Goal: Register for event/course

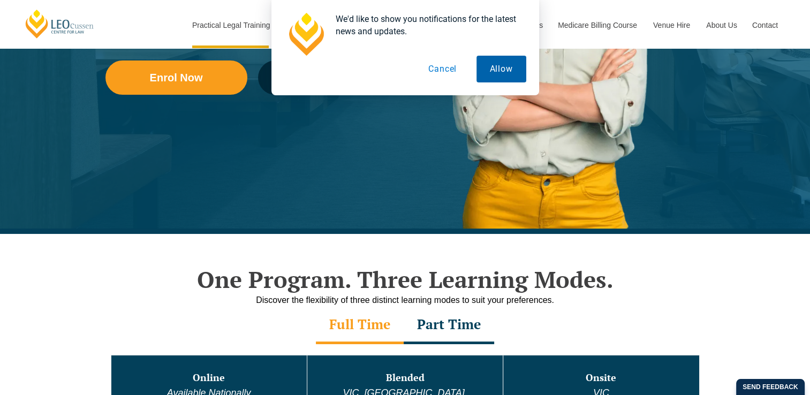
click at [503, 65] on button "Allow" at bounding box center [502, 69] width 50 height 27
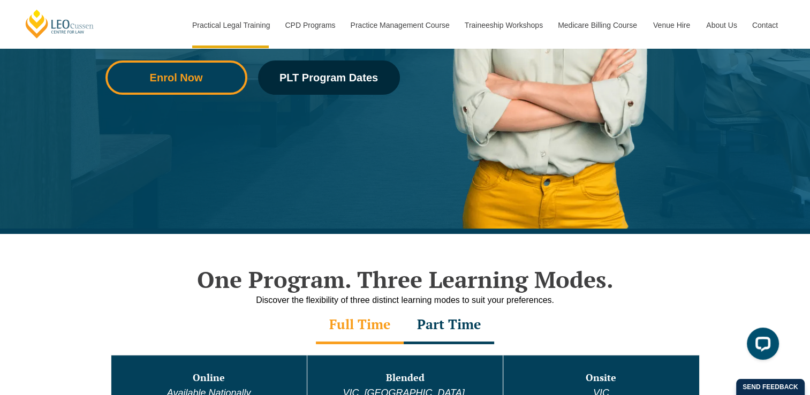
scroll to position [303, 0]
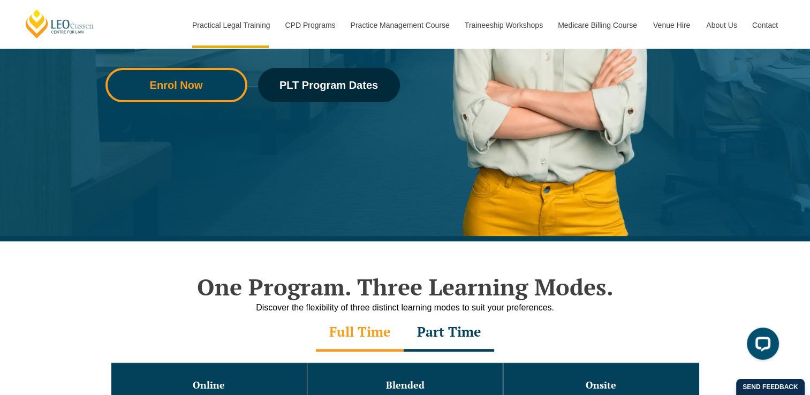
click at [191, 94] on link "Enrol Now" at bounding box center [177, 85] width 142 height 34
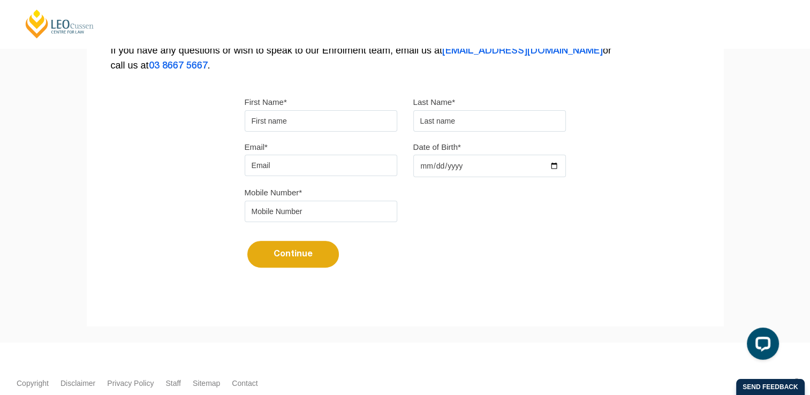
click at [323, 108] on div "First Name*" at bounding box center [321, 113] width 169 height 37
click at [317, 121] on input "First Name*" at bounding box center [321, 120] width 153 height 21
type input "Michelle"
type input "Liu"
type input "michelleliu641@outlook.com"
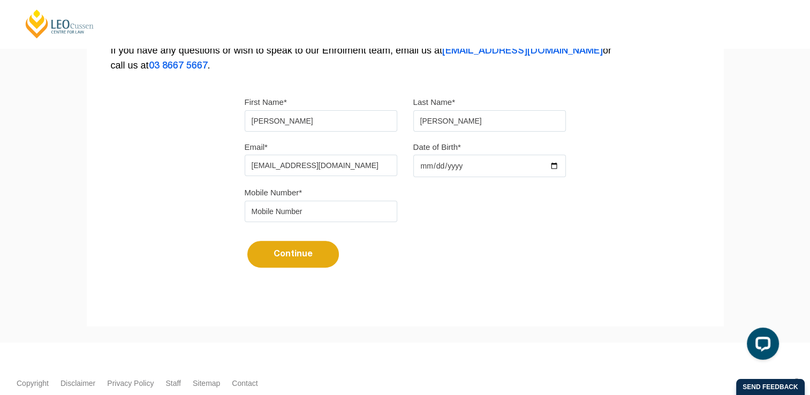
type input "0452016416"
click at [521, 231] on div "Continue It looks like you’ve previously started an application. You can pick u…" at bounding box center [405, 250] width 321 height 40
click at [478, 168] on input "Date of Birth*" at bounding box center [489, 166] width 153 height 22
click at [548, 168] on input "Date of Birth*" at bounding box center [489, 166] width 153 height 22
click at [558, 165] on input "Date of Birth*" at bounding box center [489, 166] width 153 height 22
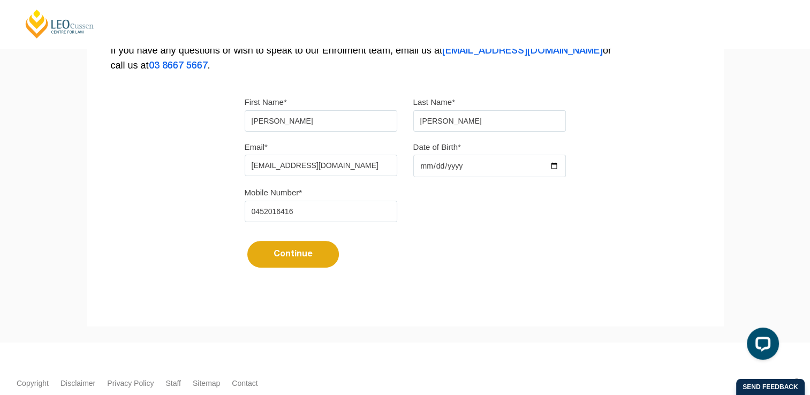
type input "2004-11-26"
click at [594, 237] on div "Please note that your information is saved on our server as you enter it. Congr…" at bounding box center [405, 55] width 637 height 477
click at [287, 261] on button "Continue" at bounding box center [293, 254] width 92 height 27
select select
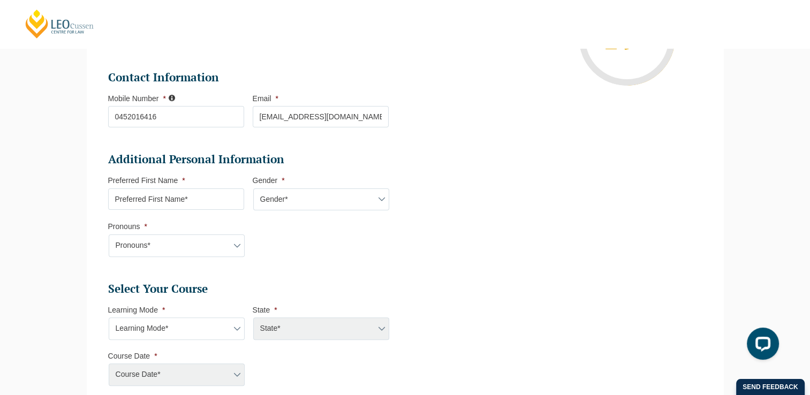
scroll to position [253, 0]
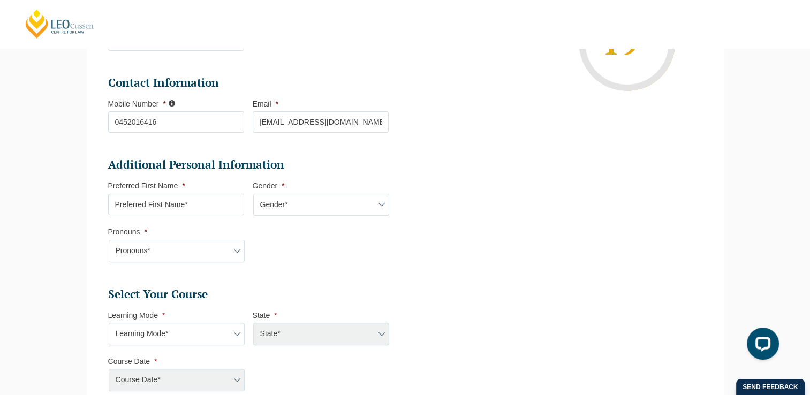
click at [189, 200] on input "Preferred First Name *" at bounding box center [176, 204] width 136 height 21
click at [191, 220] on li "Additional Personal Information Preferred First Name * Gender * Gender* Male Fe…" at bounding box center [252, 215] width 289 height 116
click at [190, 208] on input "Preferred First Name *" at bounding box center [176, 204] width 136 height 21
type input "Michelle"
click at [317, 202] on select "Gender* Male Female Nonbinary Intersex Prefer not to disclose Other" at bounding box center [321, 205] width 136 height 22
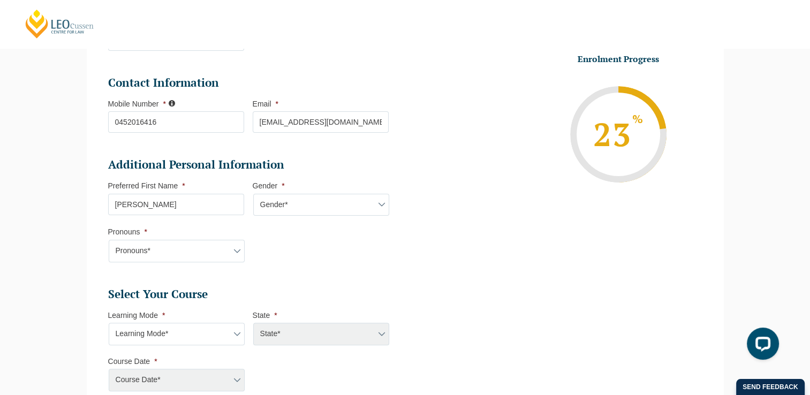
select select "Female"
click at [253, 194] on select "Gender* Male Female Nonbinary Intersex Prefer not to disclose Other" at bounding box center [321, 205] width 136 height 22
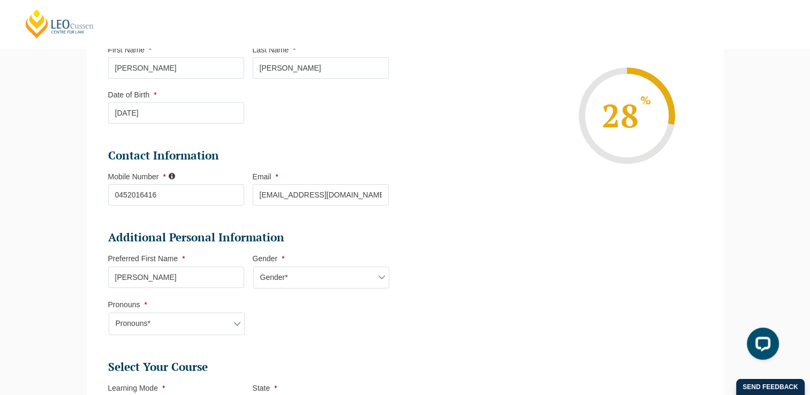
scroll to position [199, 0]
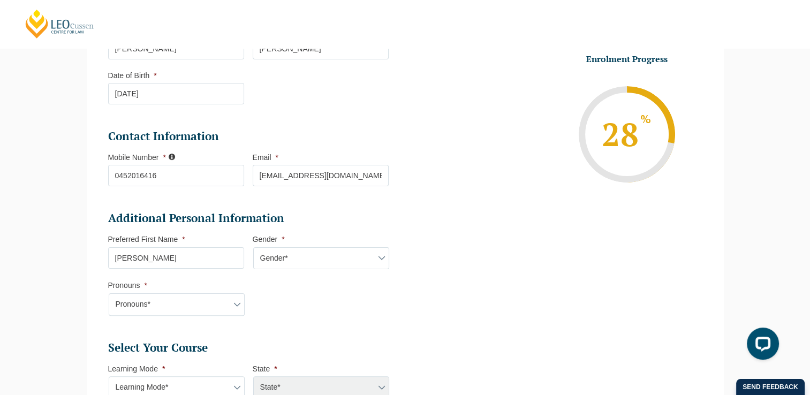
click at [315, 264] on select "Gender* Male Female Nonbinary Intersex Prefer not to disclose Other" at bounding box center [321, 258] width 136 height 22
click at [420, 254] on ul "Personal Information First Name * Michelle Last Name * Liu Date of Birth * 26-1…" at bounding box center [405, 298] width 611 height 646
click at [169, 306] on select "Pronouns* She/Her/Hers He/Him/His They/Them/Theirs Other Prefer not to disclose" at bounding box center [177, 304] width 136 height 22
select select "She/Her/Hers"
click at [109, 293] on select "Pronouns* She/Her/Hers He/Him/His They/Them/Theirs Other Prefer not to disclose" at bounding box center [177, 304] width 136 height 22
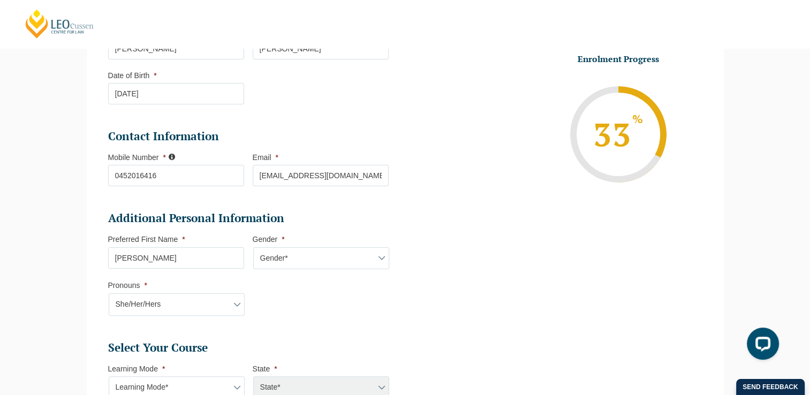
click at [404, 220] on li "Personal Information First Name * Michelle Last Name * Liu Date of Birth * 26-1…" at bounding box center [252, 305] width 305 height 633
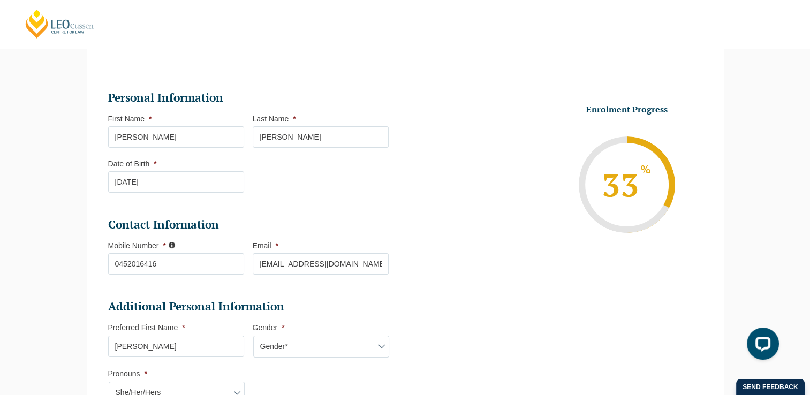
scroll to position [107, 0]
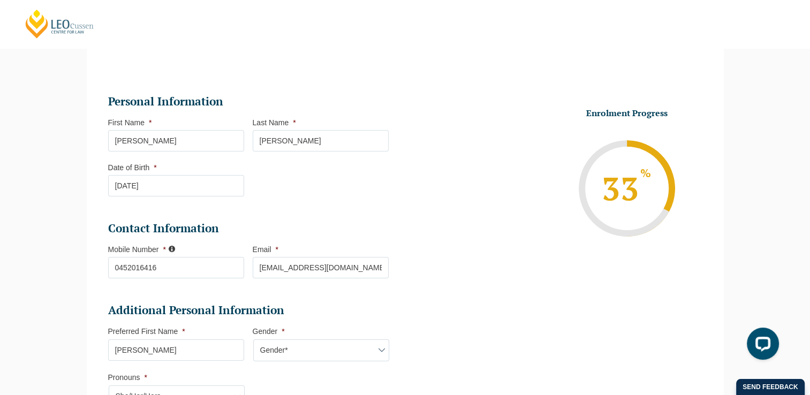
drag, startPoint x: 186, startPoint y: 140, endPoint x: 84, endPoint y: 151, distance: 102.9
type input "Siyi"
click at [561, 178] on aside "33 % Form Progress Download Course Guide enrolment@leocussen.edu.au 1300 039 031" at bounding box center [627, 199] width 134 height 118
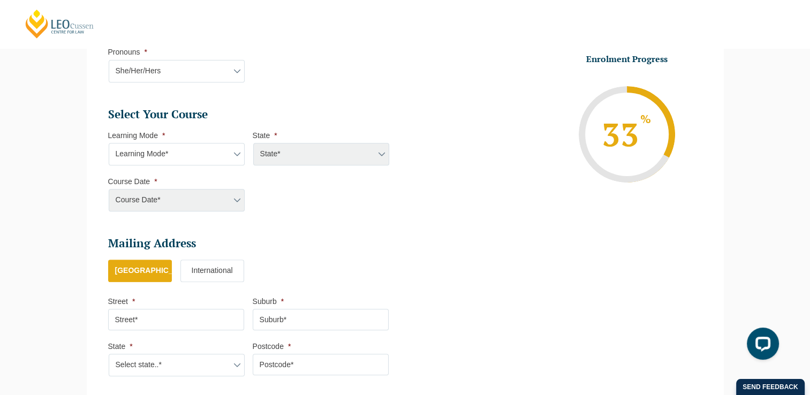
scroll to position [428, 0]
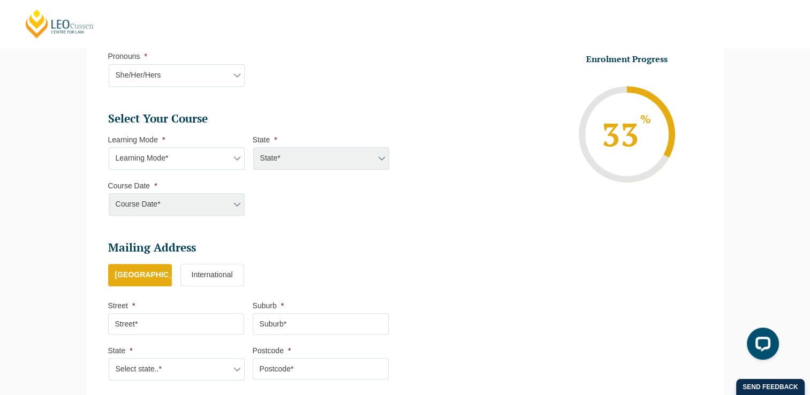
click at [353, 159] on div "State* ACT/NSW National (ACT/NSW, VIC, QLD, SA, WA) QLD SA VIC WA MAD GAD ABL" at bounding box center [321, 158] width 136 height 22
click at [191, 155] on select "Learning Mode* Online Full Time Learning Online Part Time Learning Blended Full…" at bounding box center [177, 158] width 136 height 22
click at [372, 142] on li "State * State* ACT/NSW National (ACT/NSW, VIC, QLD, SA, WA) QLD SA VIC WA MAD G…" at bounding box center [325, 152] width 145 height 35
click at [360, 163] on div "State* ACT/NSW National (ACT/NSW, VIC, QLD, SA, WA) QLD SA VIC WA MAD GAD ABL" at bounding box center [321, 158] width 136 height 22
click at [383, 157] on div "State* ACT/NSW National (ACT/NSW, VIC, QLD, SA, WA) QLD SA VIC WA MAD GAD ABL" at bounding box center [321, 158] width 136 height 22
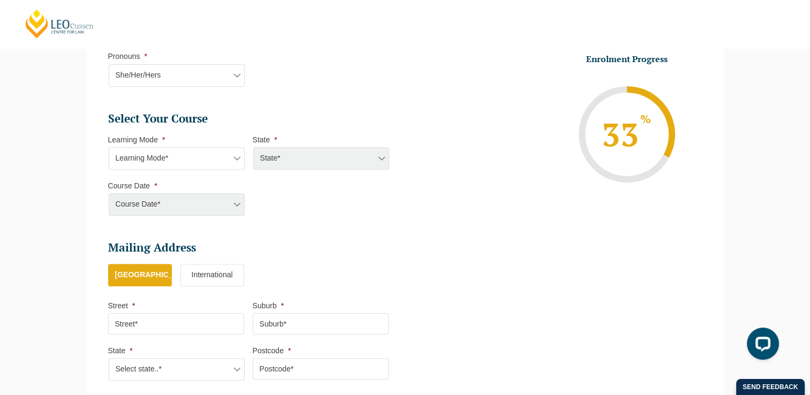
click at [377, 157] on div "State* ACT/NSW National (ACT/NSW, VIC, QLD, SA, WA) QLD SA VIC WA MAD GAD ABL" at bounding box center [321, 158] width 136 height 22
click at [176, 162] on select "Learning Mode* Online Full Time Learning Online Part Time Learning Blended Full…" at bounding box center [177, 158] width 136 height 22
drag, startPoint x: 318, startPoint y: 198, endPoint x: 300, endPoint y: 213, distance: 23.2
click at [318, 198] on li "Select Your Course This field is hidden when viewing the form Only for Flinder …" at bounding box center [252, 169] width 289 height 116
click at [225, 281] on label "International" at bounding box center [212, 275] width 64 height 22
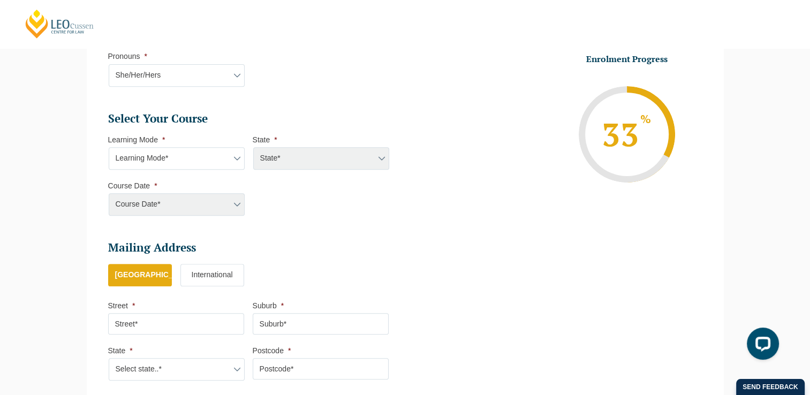
click at [0, 0] on input "International" at bounding box center [0, 0] width 0 height 0
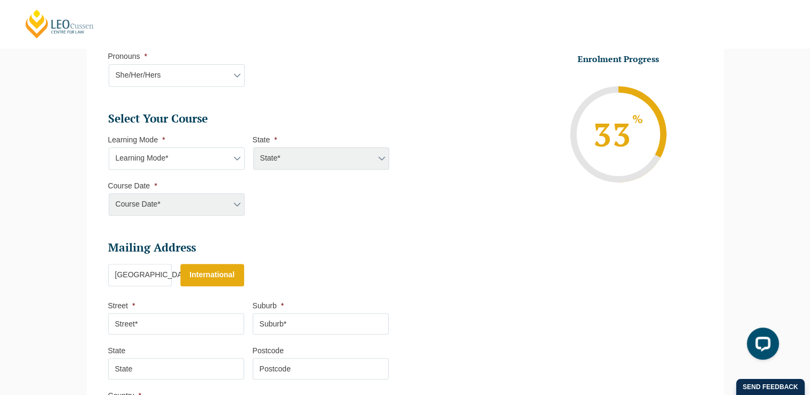
click at [143, 284] on label "Australia" at bounding box center [140, 275] width 64 height 22
click at [0, 0] on input "Australia" at bounding box center [0, 0] width 0 height 0
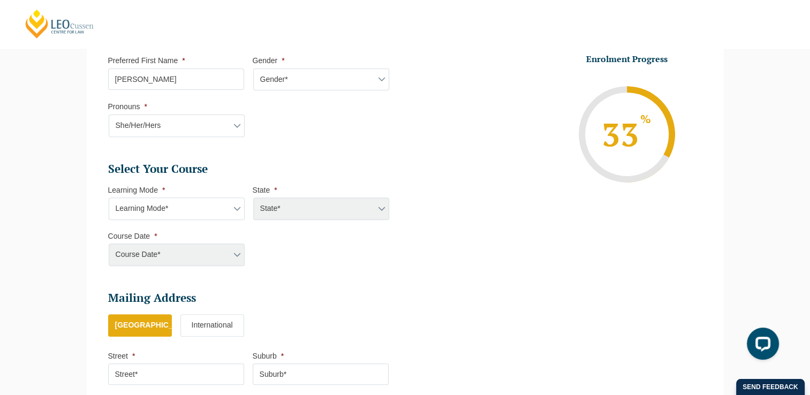
scroll to position [375, 0]
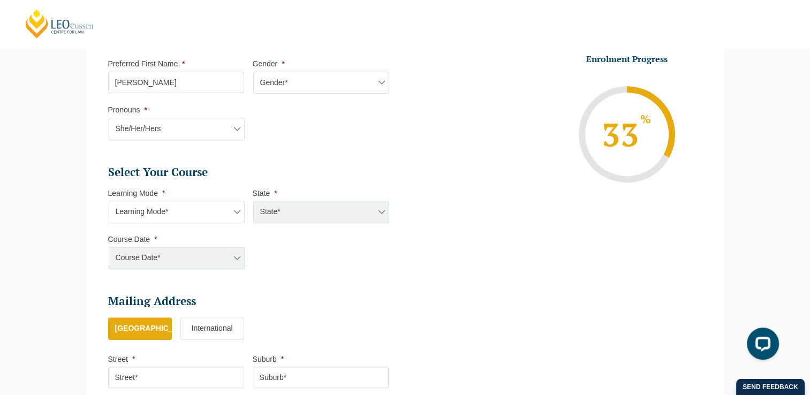
click at [197, 221] on select "Learning Mode* Online Full Time Learning Online Part Time Learning Blended Full…" at bounding box center [177, 212] width 136 height 22
select select "Blended Part Time Learning"
click at [109, 201] on select "Learning Mode* Online Full Time Learning Online Part Time Learning Blended Full…" at bounding box center [177, 212] width 136 height 22
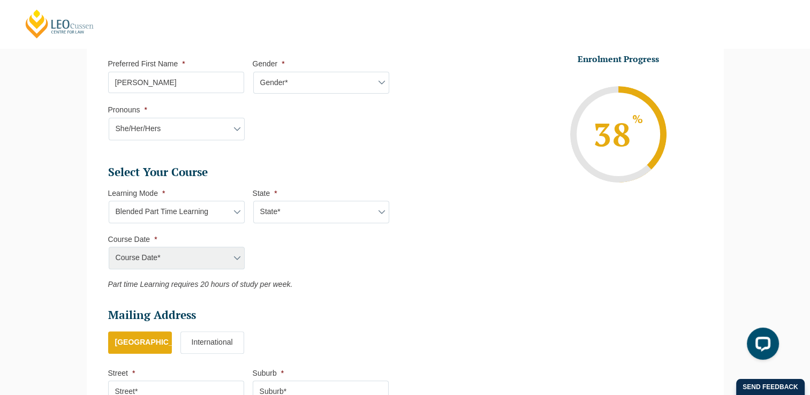
click at [330, 261] on ul "Select Your Course This field is hidden when viewing the form Only for Flinder …" at bounding box center [252, 227] width 289 height 124
click at [219, 257] on div "Course Date* Maddocks 2024 December 2023 (04-12-2023 to 17-05-2024) May 2023 (2…" at bounding box center [176, 258] width 136 height 22
click at [237, 254] on div "Course Date* Maddocks 2024 December 2023 (04-12-2023 to 17-05-2024) May 2023 (2…" at bounding box center [176, 258] width 136 height 22
click at [238, 262] on div "Course Date* Maddocks 2024 December 2023 (04-12-2023 to 17-05-2024) May 2023 (2…" at bounding box center [176, 258] width 136 height 22
click at [231, 263] on div "Course Date* Maddocks 2024 December 2023 (04-12-2023 to 17-05-2024) May 2023 (2…" at bounding box center [176, 258] width 136 height 22
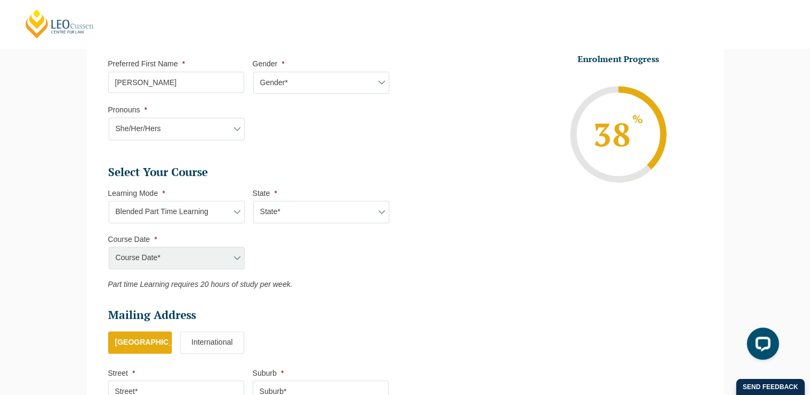
click at [303, 216] on select "State* ACT/NSW QLD VIC WA" at bounding box center [321, 212] width 136 height 22
select select "ACT/NSW"
click at [253, 201] on select "State* ACT/NSW QLD VIC WA" at bounding box center [321, 212] width 136 height 22
click at [341, 253] on ul "Select Your Course This field is hidden when viewing the form Only for Flinder …" at bounding box center [252, 227] width 289 height 124
click at [226, 258] on select "Course Date* March 2026 (30-Mar-2026 to 23-Oct-2026)" at bounding box center [177, 258] width 136 height 22
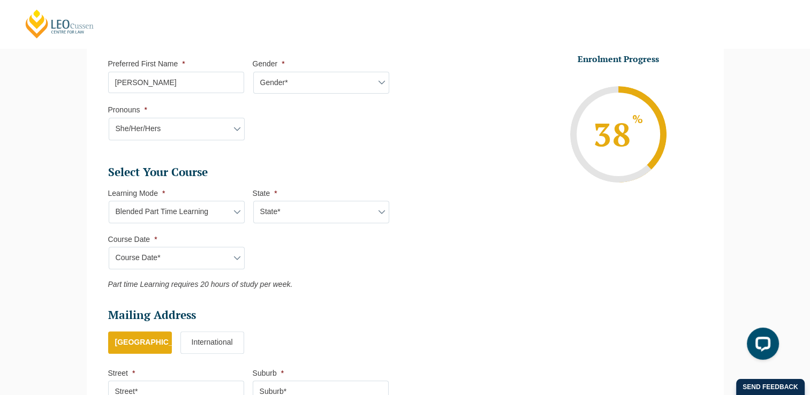
click at [379, 262] on ul "Select Your Course This field is hidden when viewing the form Only for Flinder …" at bounding box center [252, 227] width 289 height 124
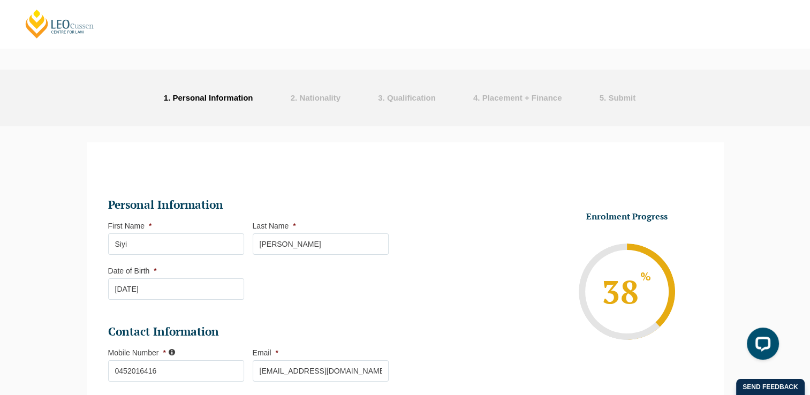
scroll to position [0, 0]
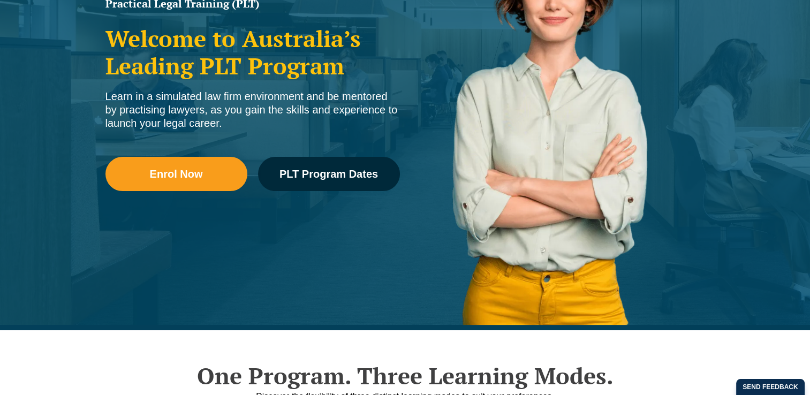
scroll to position [214, 0]
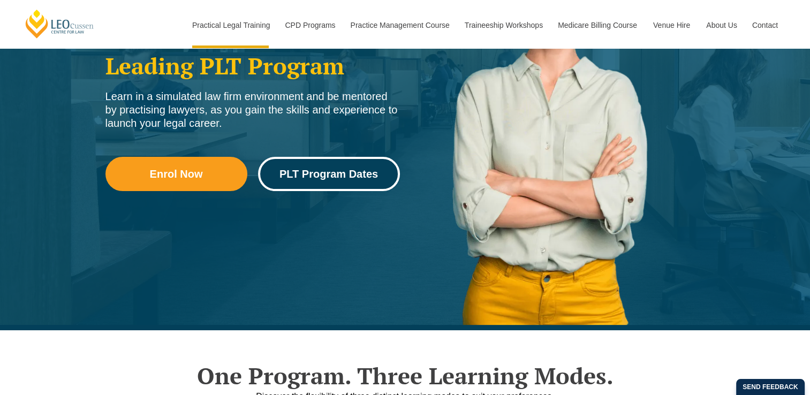
click at [337, 172] on span "PLT Program Dates" at bounding box center [329, 174] width 99 height 11
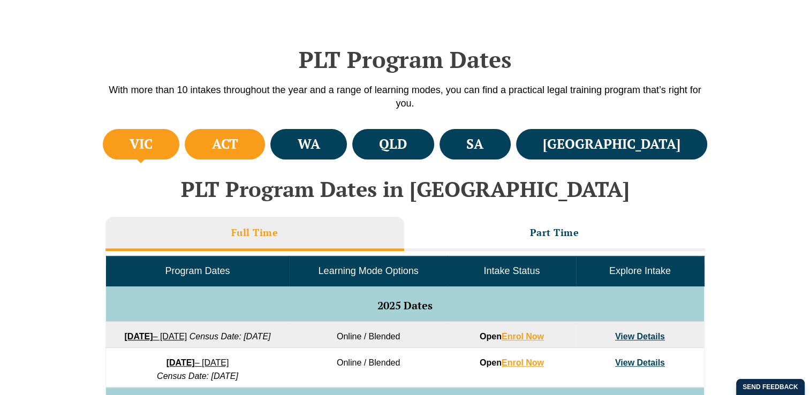
click at [265, 137] on li "ACT" at bounding box center [225, 144] width 80 height 31
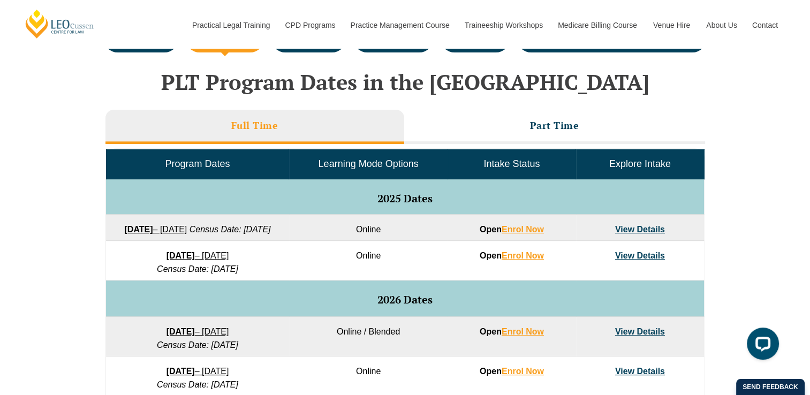
click at [572, 126] on h3 "Part Time" at bounding box center [554, 125] width 49 height 12
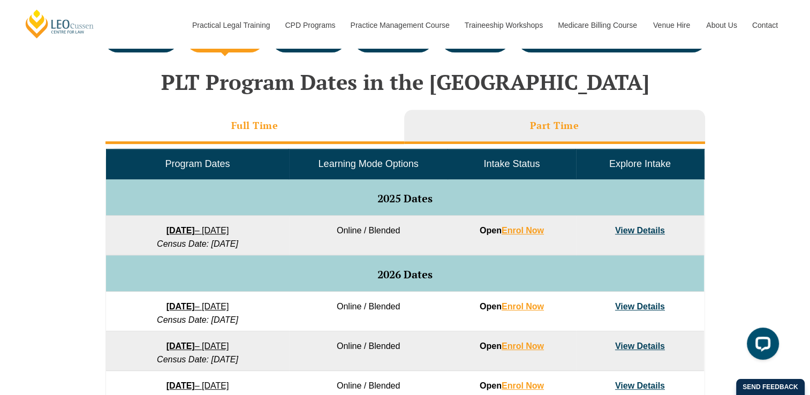
click at [400, 125] on li "Full Time" at bounding box center [255, 127] width 299 height 34
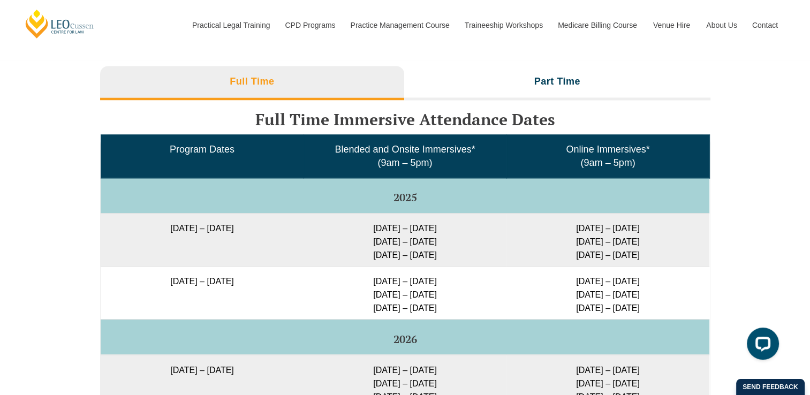
scroll to position [1691, 0]
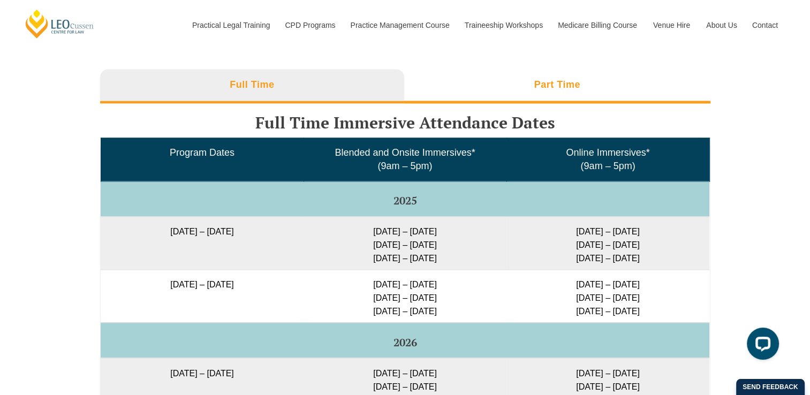
click at [540, 91] on h3 "Part Time" at bounding box center [558, 85] width 46 height 12
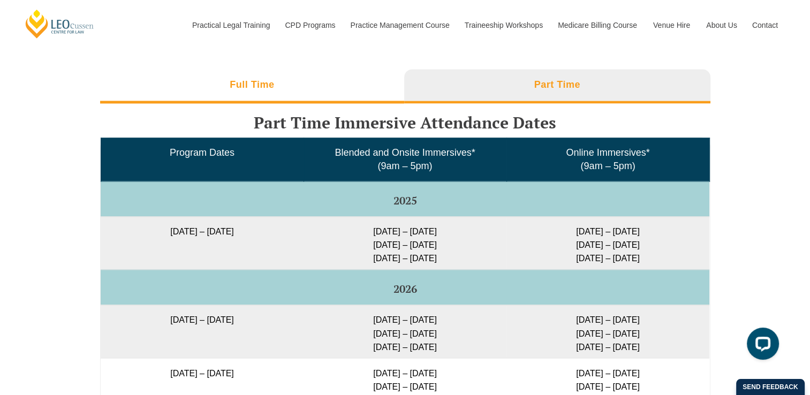
click at [332, 102] on li "Full Time" at bounding box center [252, 86] width 305 height 34
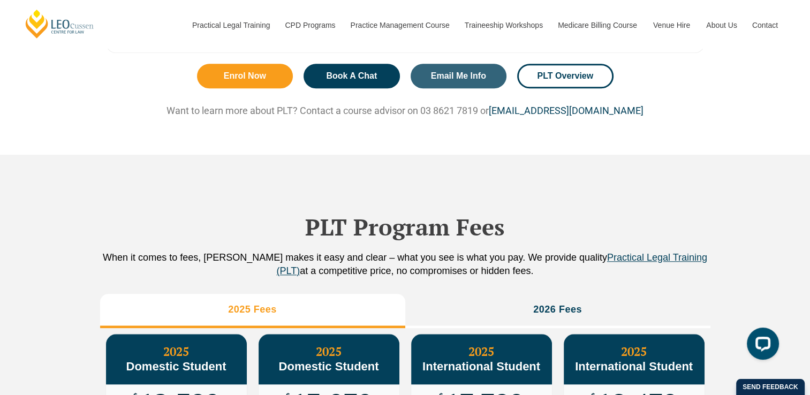
scroll to position [1209, 0]
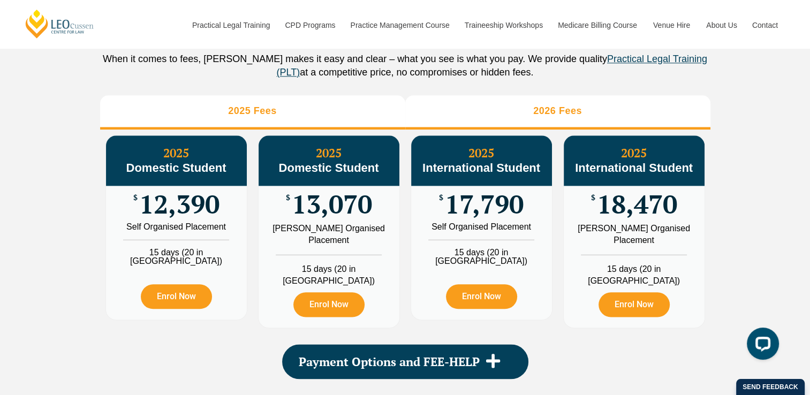
click at [562, 117] on h3 "2026 Fees" at bounding box center [557, 111] width 49 height 12
click at [338, 130] on li "2025 Fees" at bounding box center [252, 112] width 305 height 34
click at [552, 117] on h3 "2026 Fees" at bounding box center [557, 111] width 49 height 12
click at [357, 130] on li "2025 Fees" at bounding box center [252, 112] width 305 height 34
click at [564, 127] on li "2026 Fees" at bounding box center [557, 112] width 305 height 34
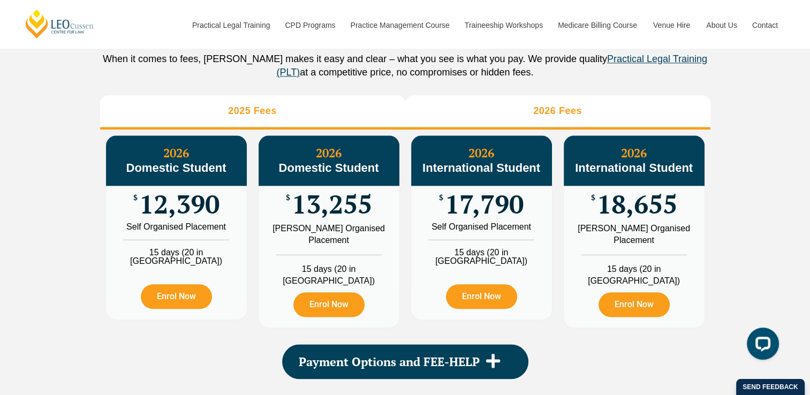
click at [351, 130] on li "2025 Fees" at bounding box center [252, 112] width 305 height 34
click at [560, 127] on li "2026 Fees" at bounding box center [557, 112] width 305 height 34
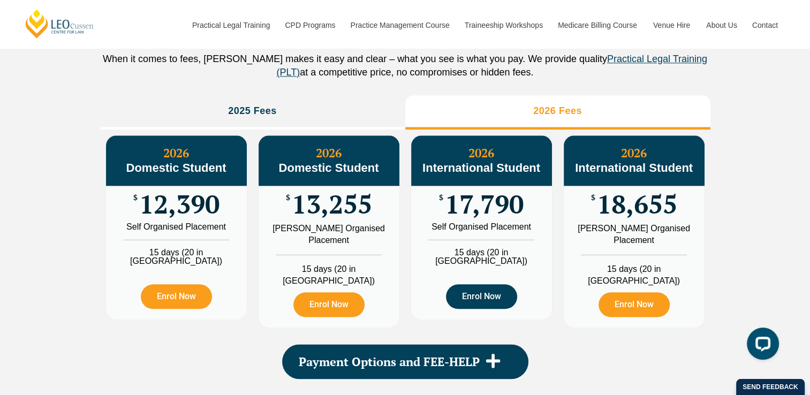
click at [486, 309] on link "Enrol Now" at bounding box center [481, 296] width 71 height 25
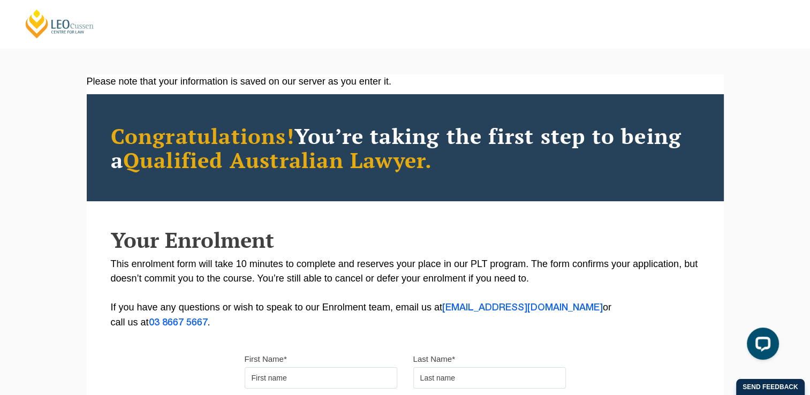
scroll to position [283, 0]
